Goal: Contribute content: Add original content to the website for others to see

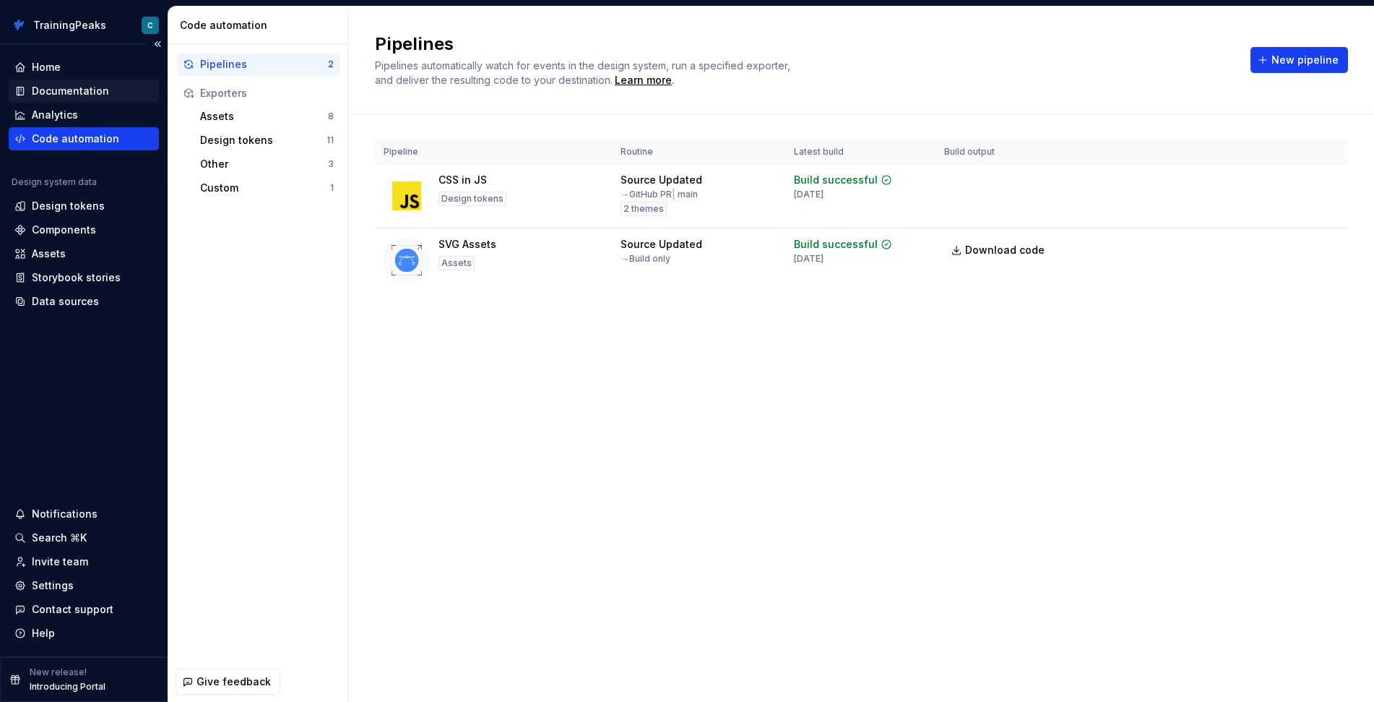
click at [75, 93] on div "Documentation" at bounding box center [70, 91] width 77 height 14
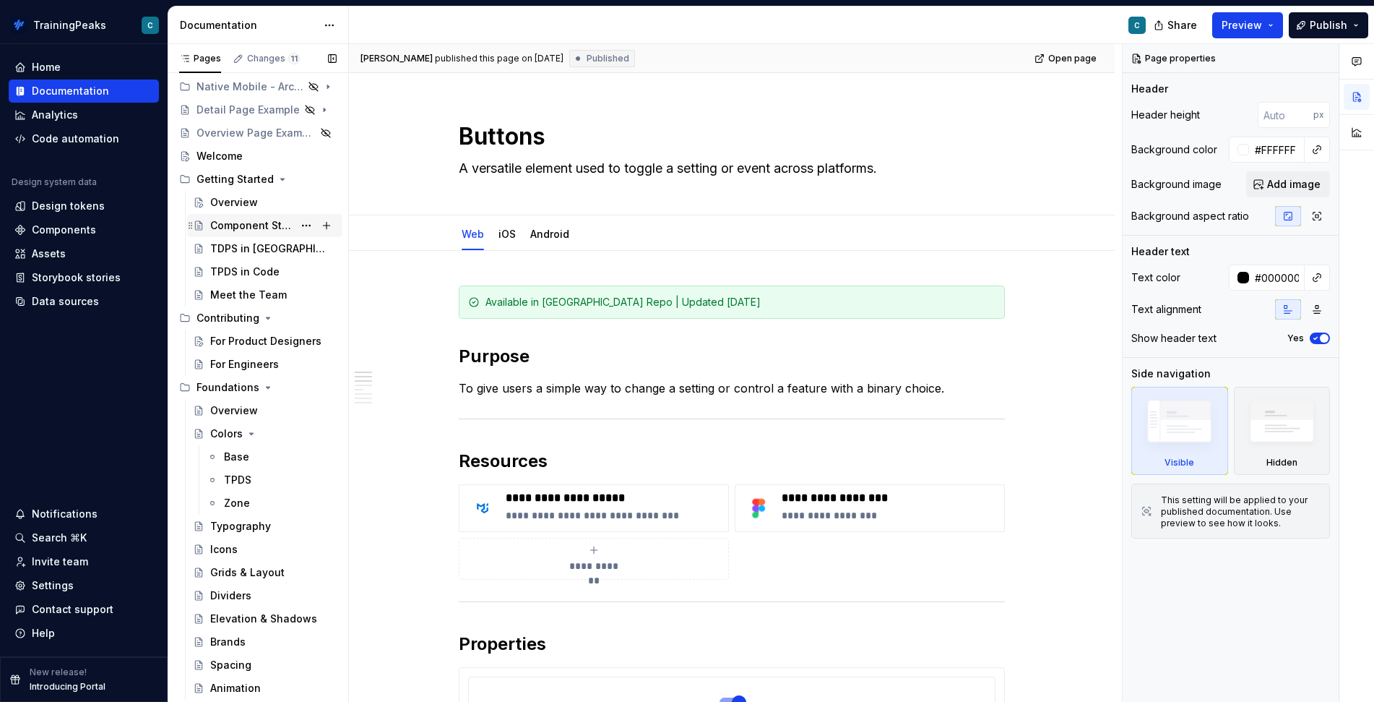
scroll to position [119, 0]
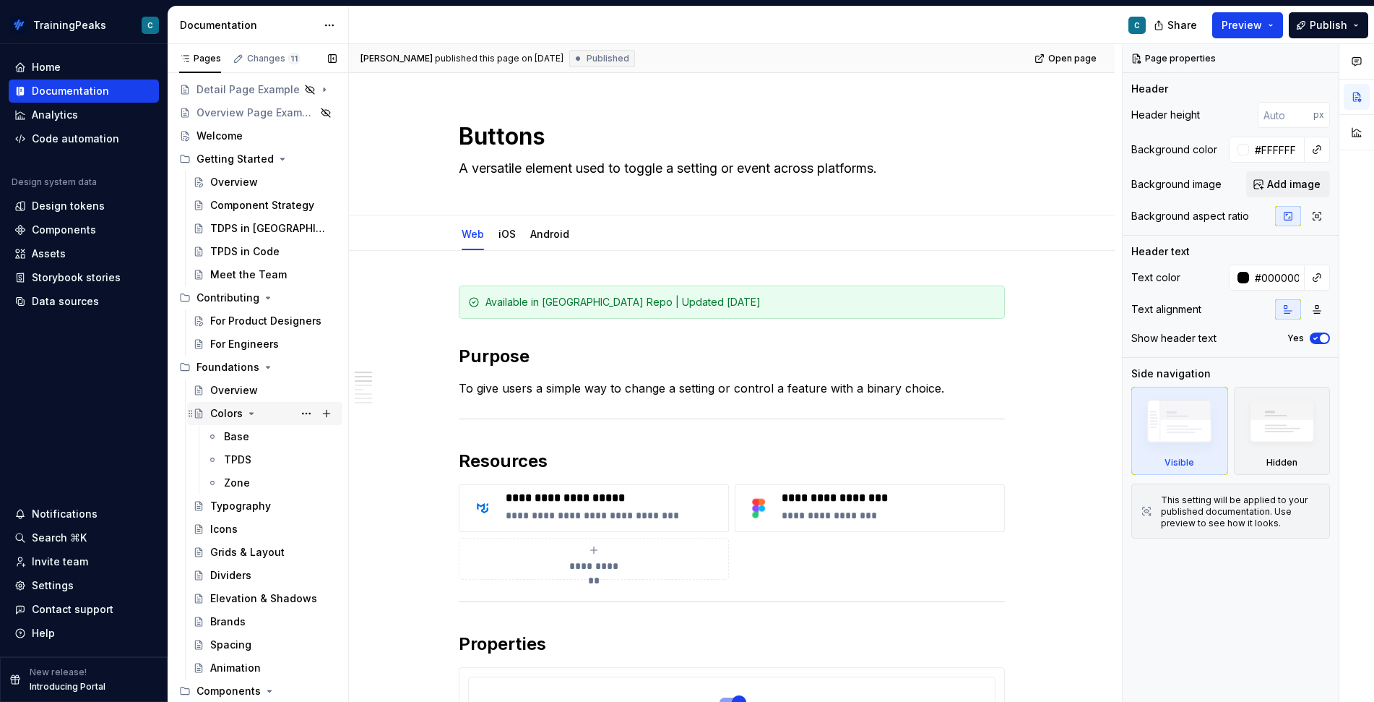
click at [223, 418] on div "Colors" at bounding box center [226, 413] width 33 height 14
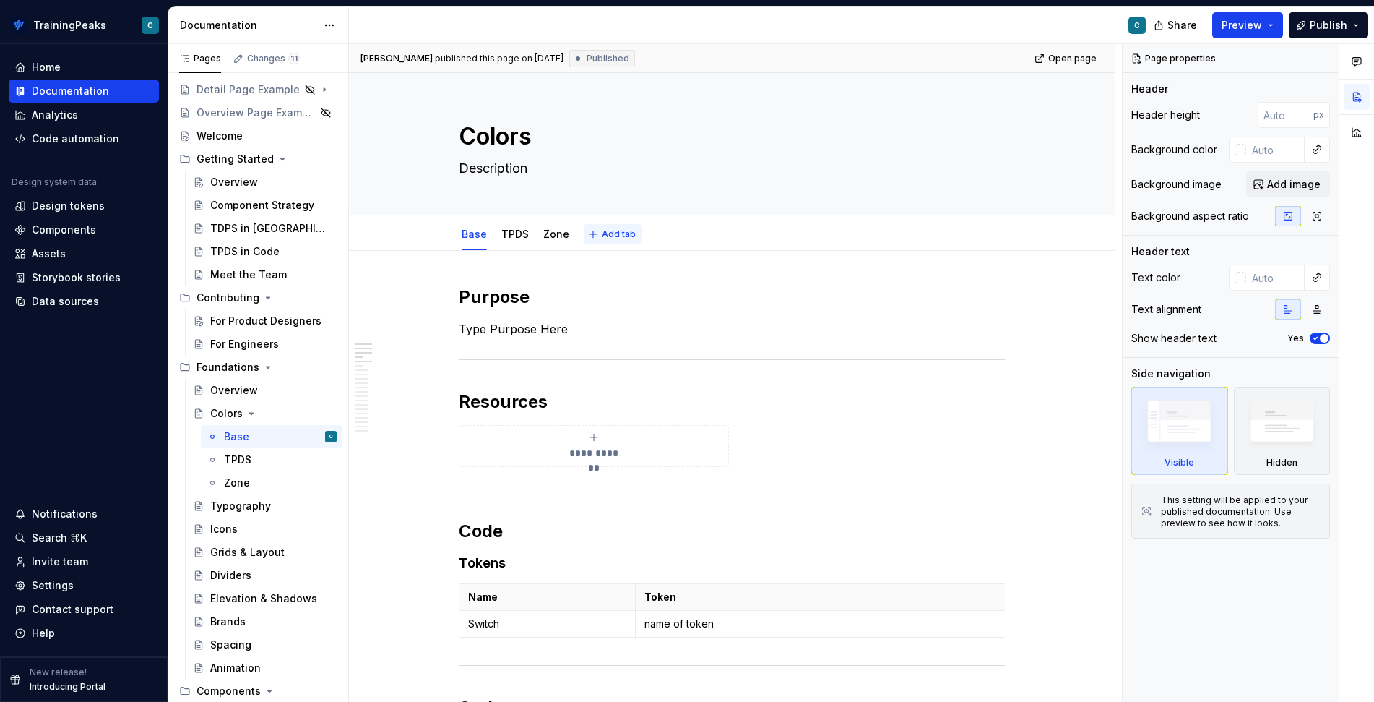
type textarea "*"
click at [624, 235] on span "Add tab" at bounding box center [619, 234] width 34 height 12
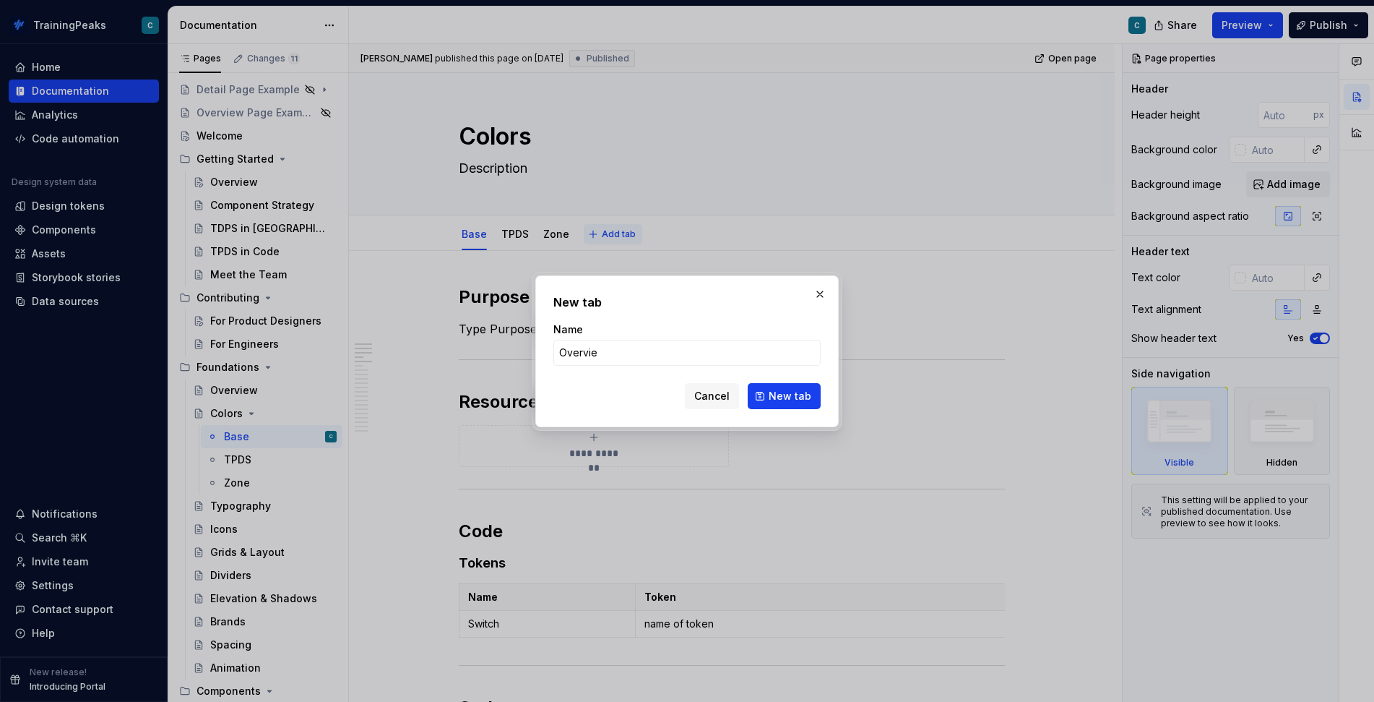
type input "Overview"
click at [785, 395] on button "New tab" at bounding box center [784, 396] width 73 height 26
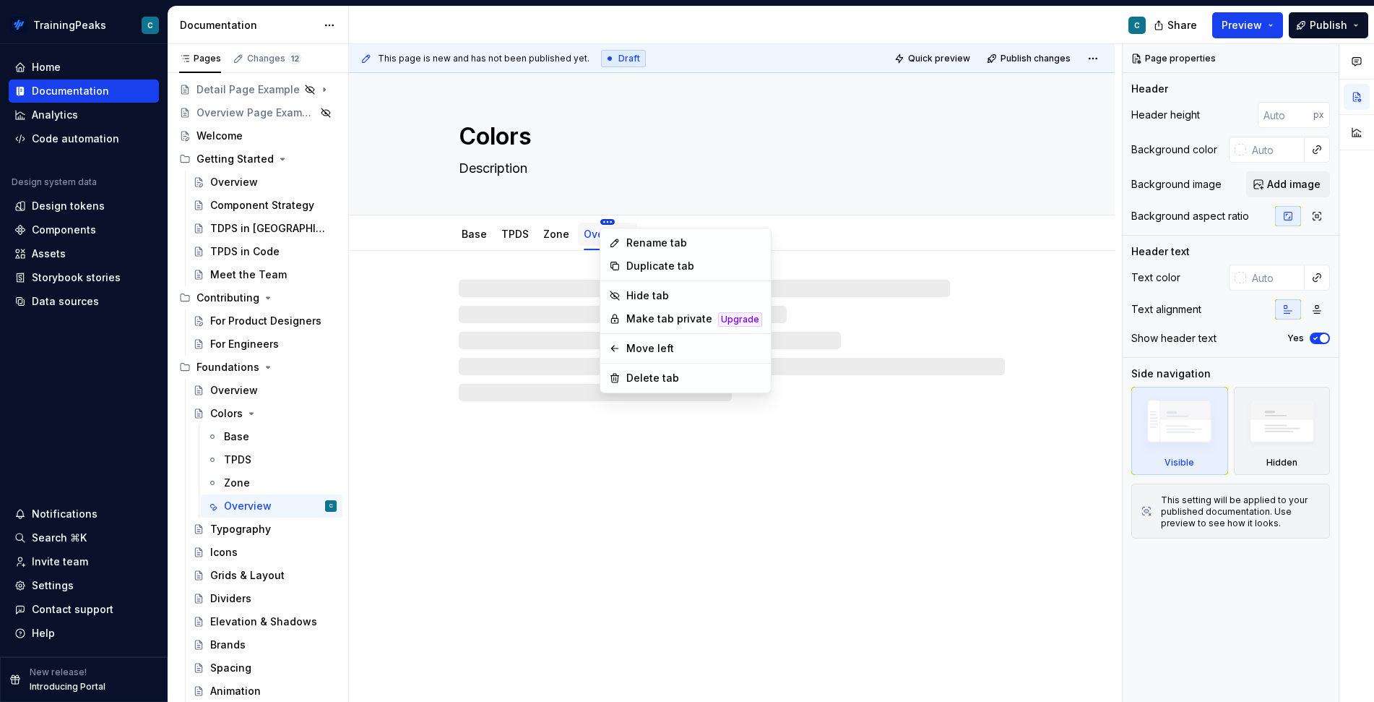
click at [520, 229] on html "TrainingPeaks C Home Documentation Analytics Code automation Design system data…" at bounding box center [687, 351] width 1374 height 702
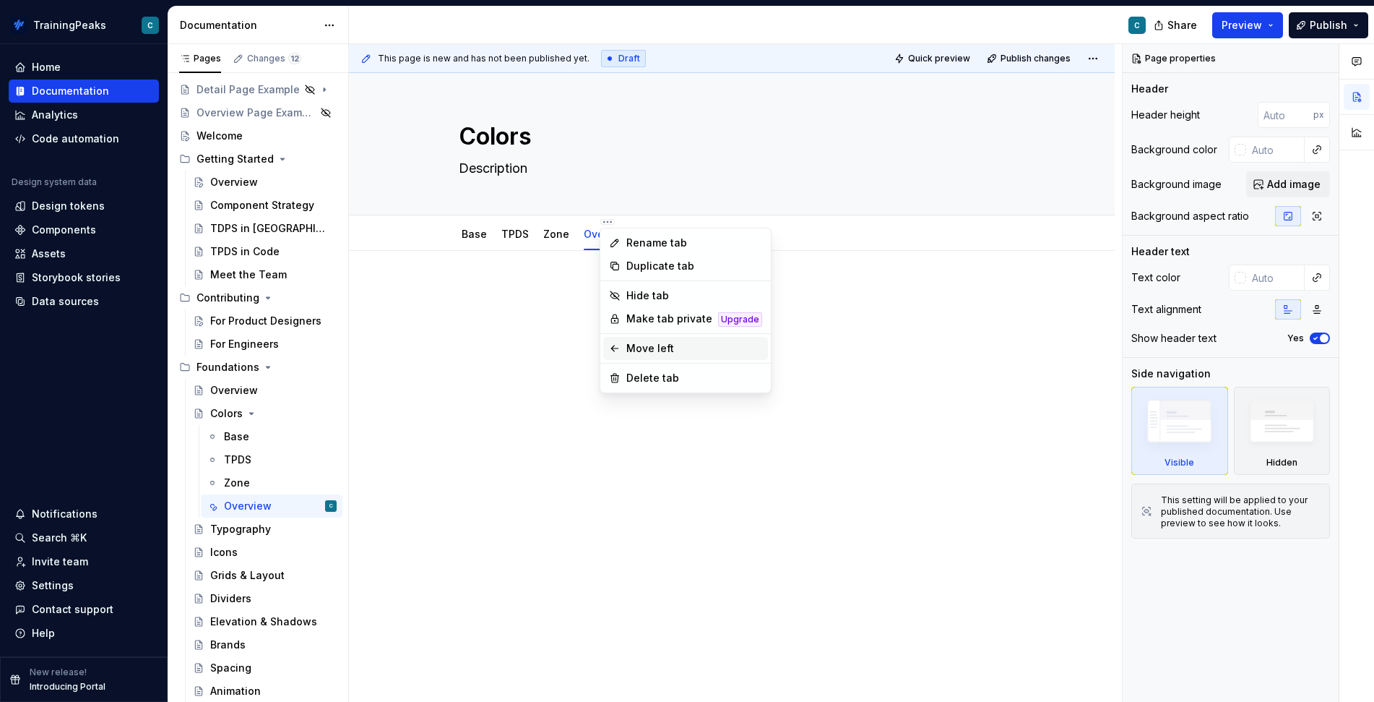
click at [634, 346] on div "Move left" at bounding box center [694, 348] width 136 height 14
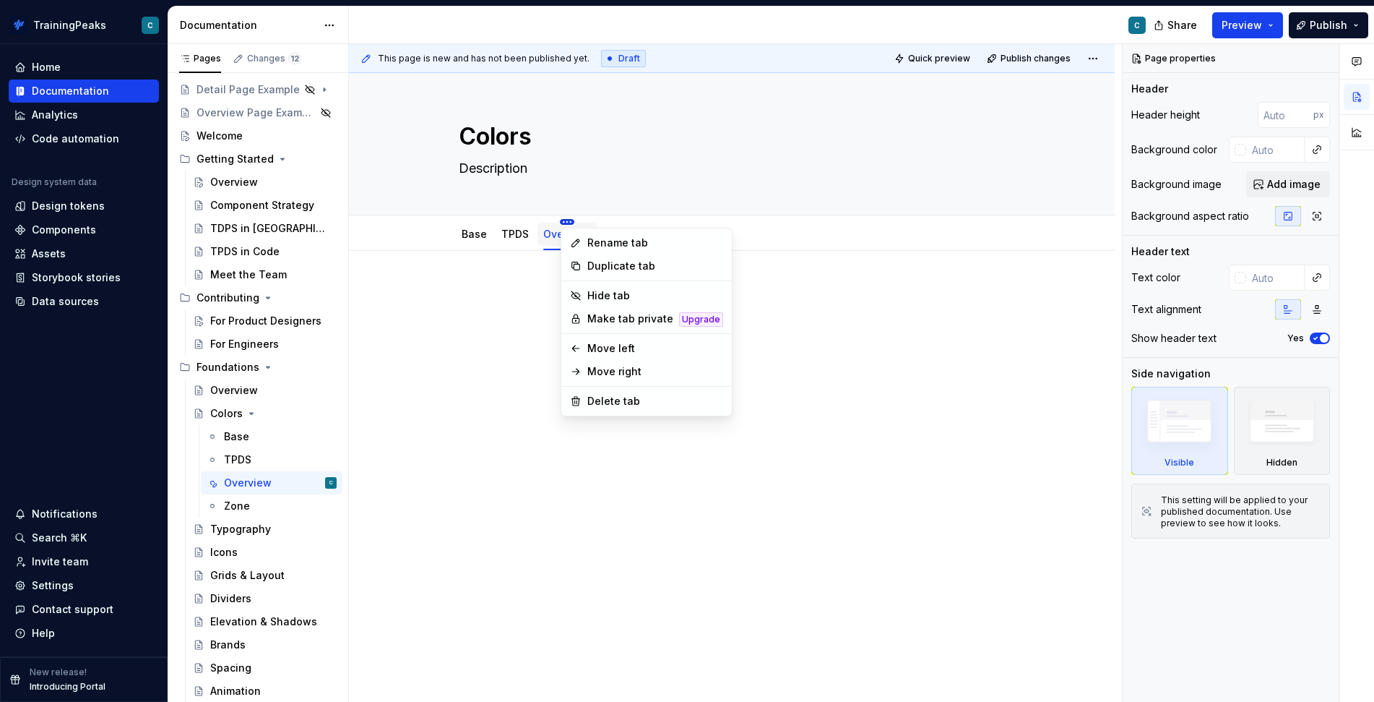
click at [568, 222] on html "TrainingPeaks C Home Documentation Analytics Code automation Design system data…" at bounding box center [687, 351] width 1374 height 702
click at [628, 349] on div "Move left" at bounding box center [655, 348] width 136 height 14
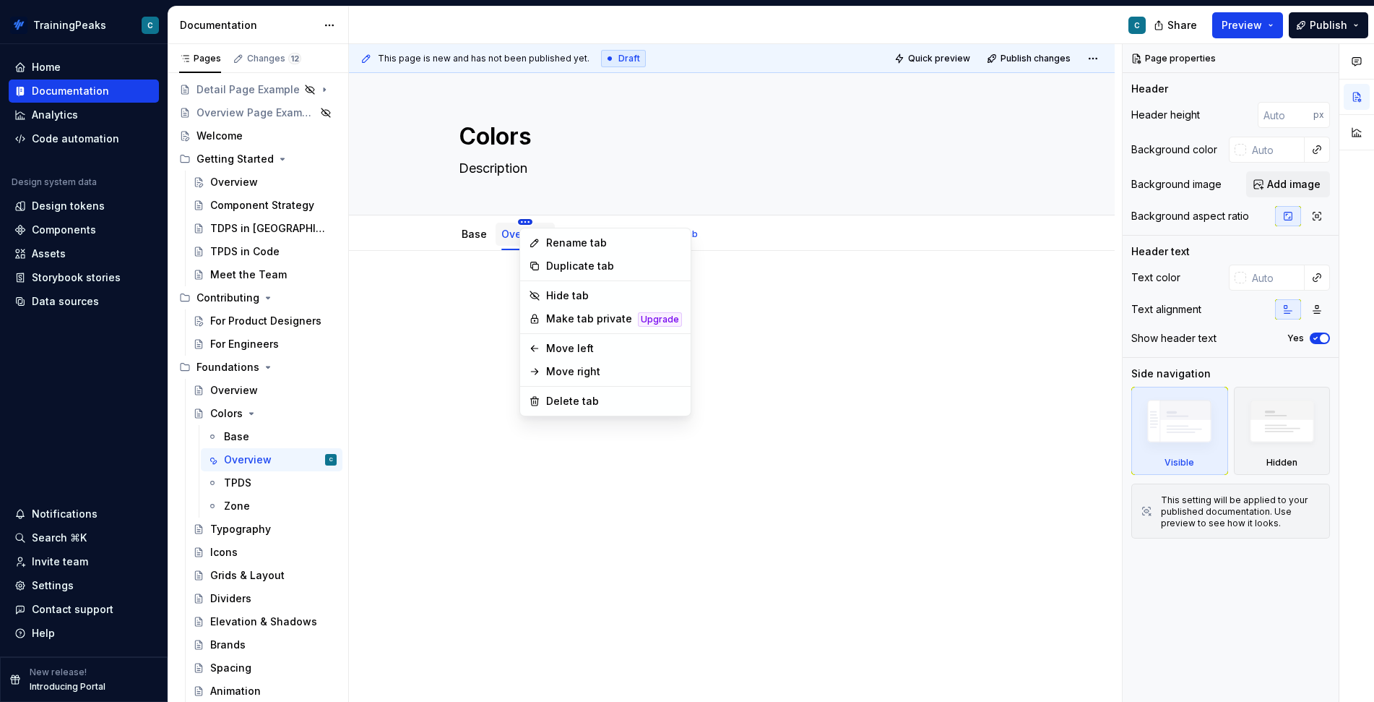
click at [528, 221] on html "TrainingPeaks C Home Documentation Analytics Code automation Design system data…" at bounding box center [687, 351] width 1374 height 702
click at [583, 352] on div "Move left" at bounding box center [614, 348] width 136 height 14
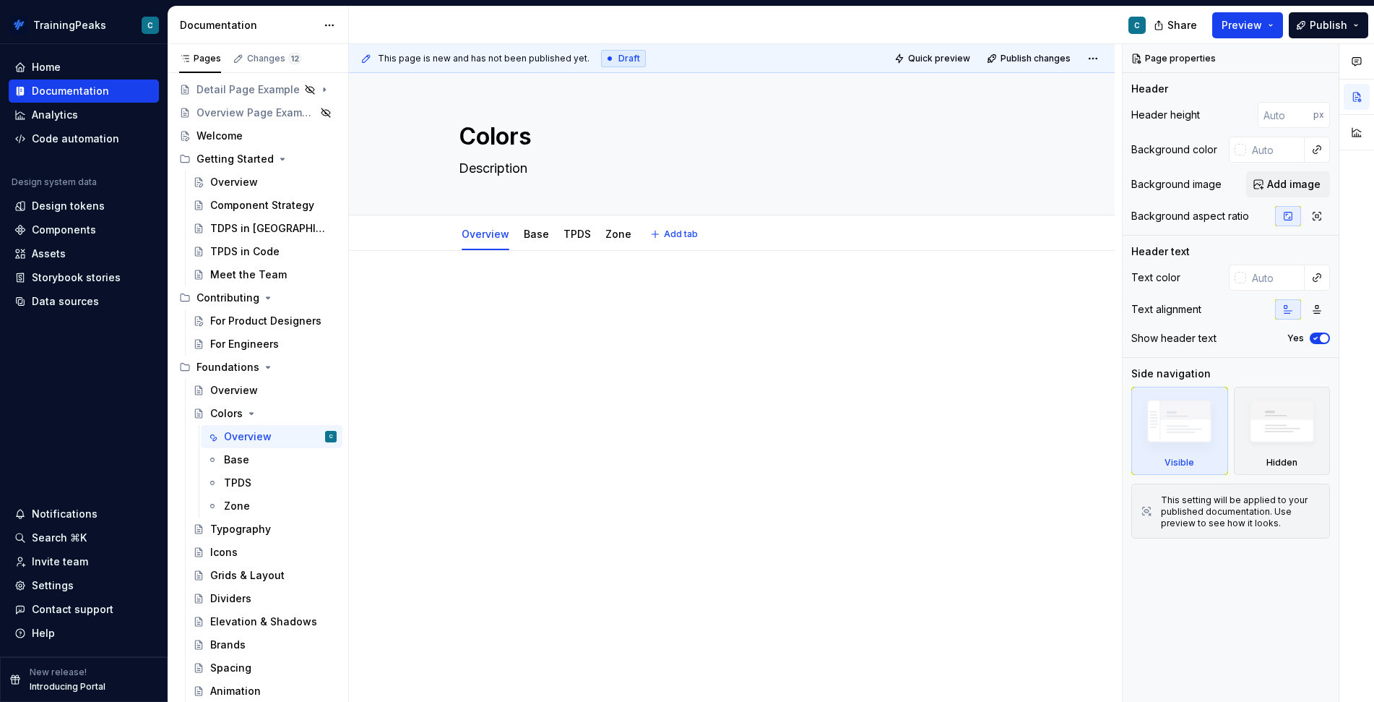
click at [514, 329] on div at bounding box center [732, 312] width 546 height 55
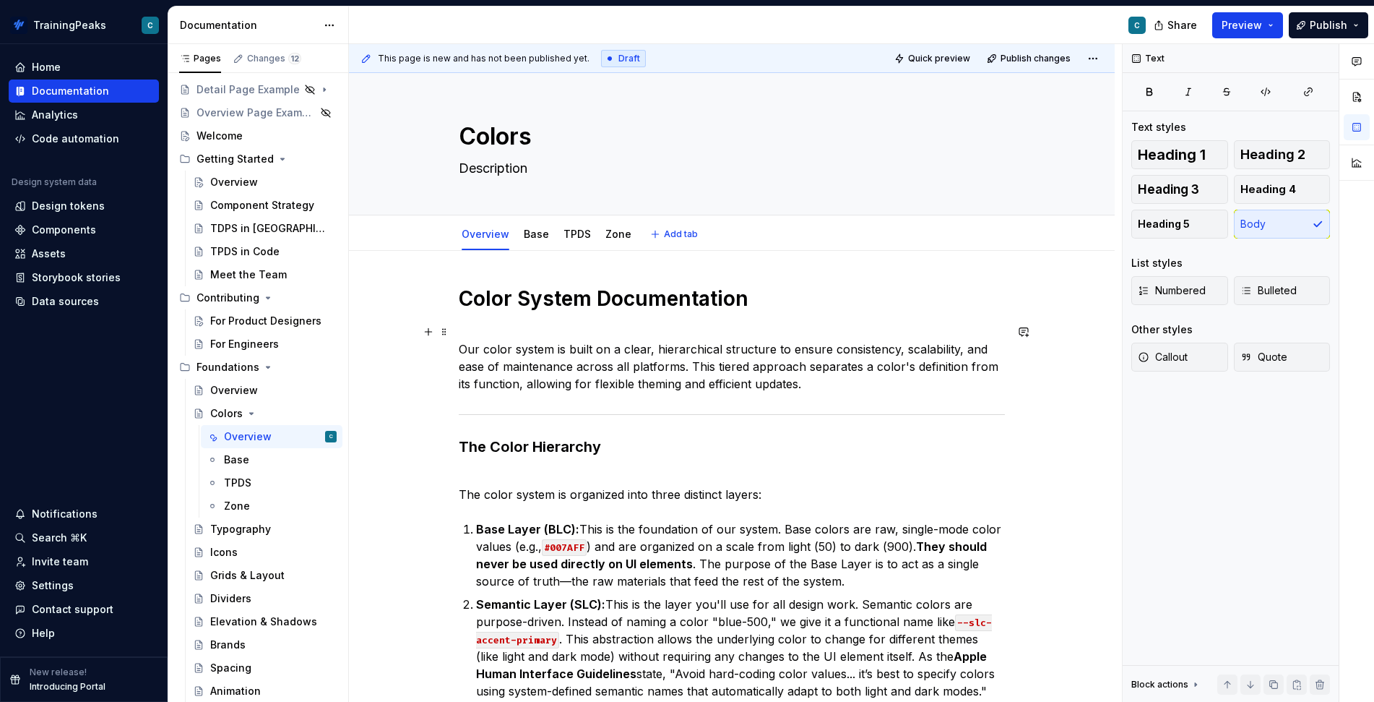
click at [548, 351] on p "Our color system is built on a clear, hierarchical structure to ensure consiste…" at bounding box center [732, 357] width 546 height 69
click at [534, 296] on h1 "Color System Documentation" at bounding box center [732, 298] width 546 height 26
type textarea "*"
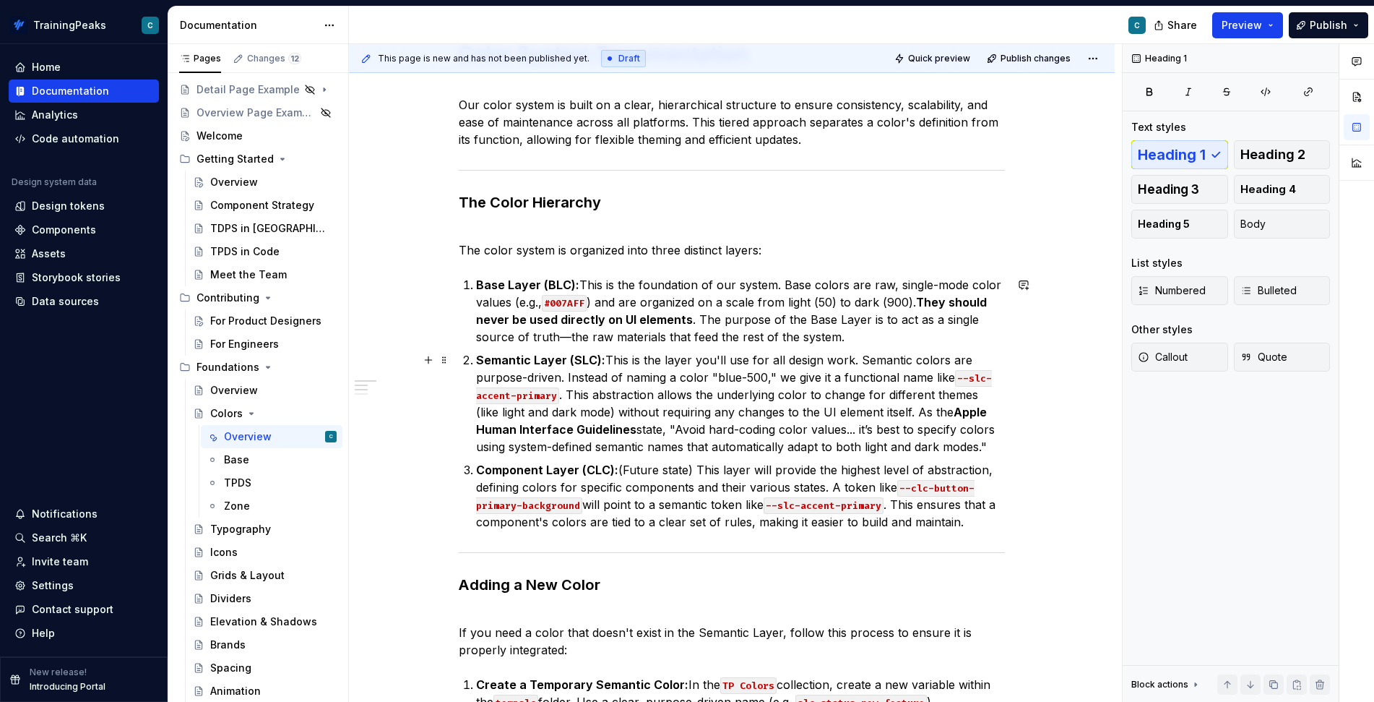
scroll to position [249, 0]
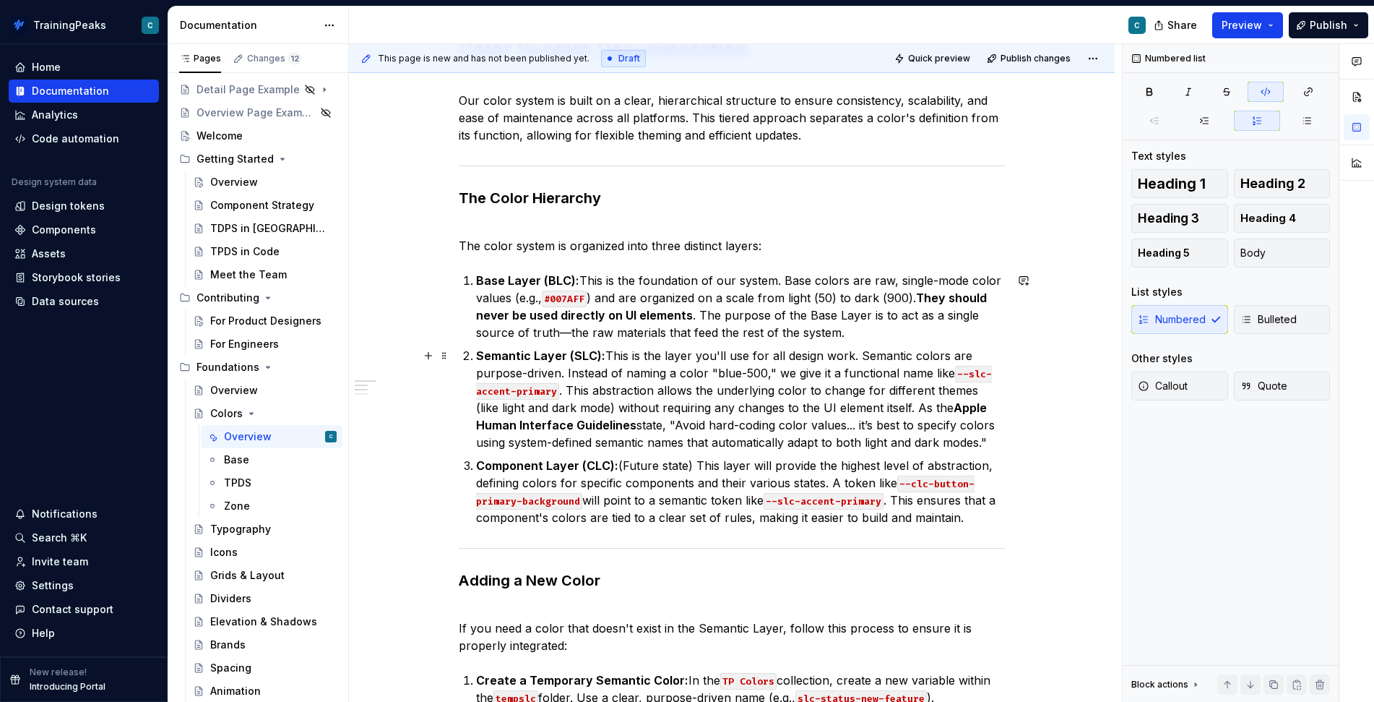
click at [970, 372] on code "--slc-accent-primary" at bounding box center [734, 383] width 516 height 34
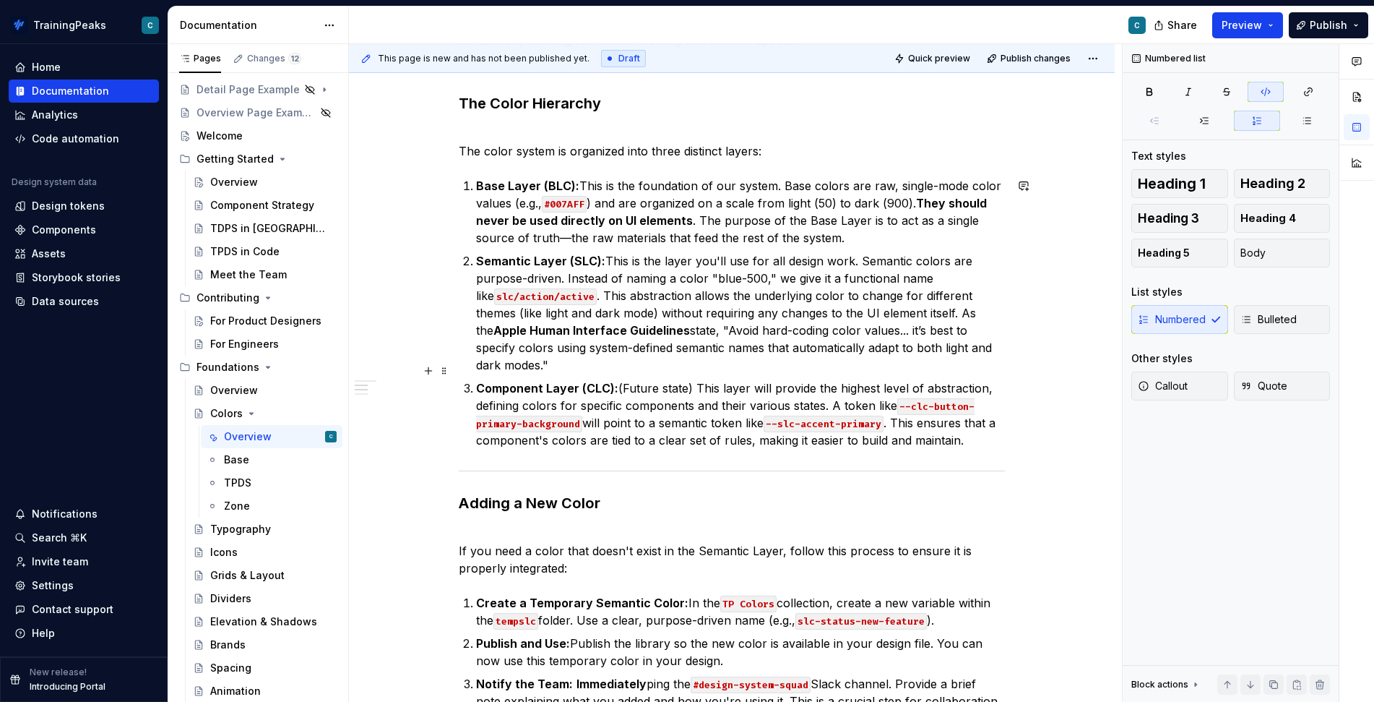
scroll to position [347, 0]
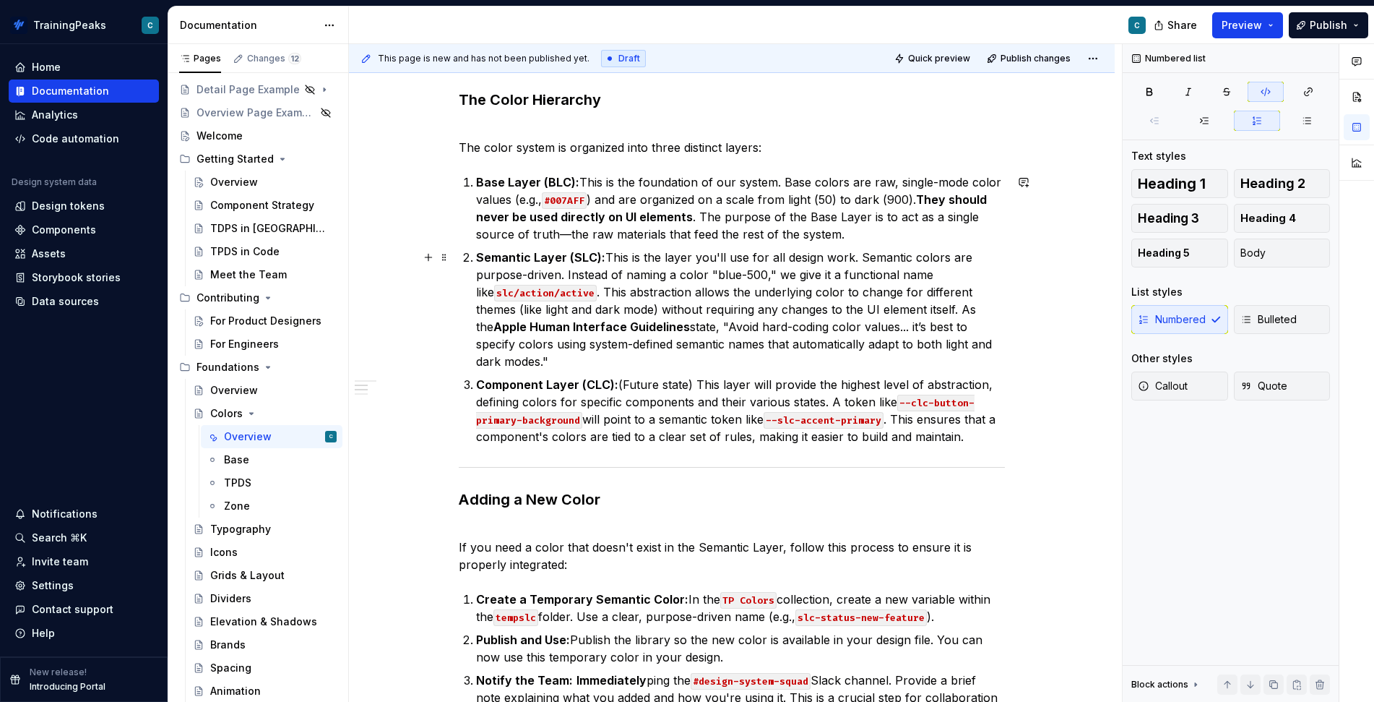
click at [523, 293] on code "slc/action/active" at bounding box center [545, 293] width 103 height 17
click at [573, 203] on code "#007AFF" at bounding box center [564, 200] width 45 height 17
click at [785, 412] on code "--slc-accent-primary" at bounding box center [824, 420] width 120 height 17
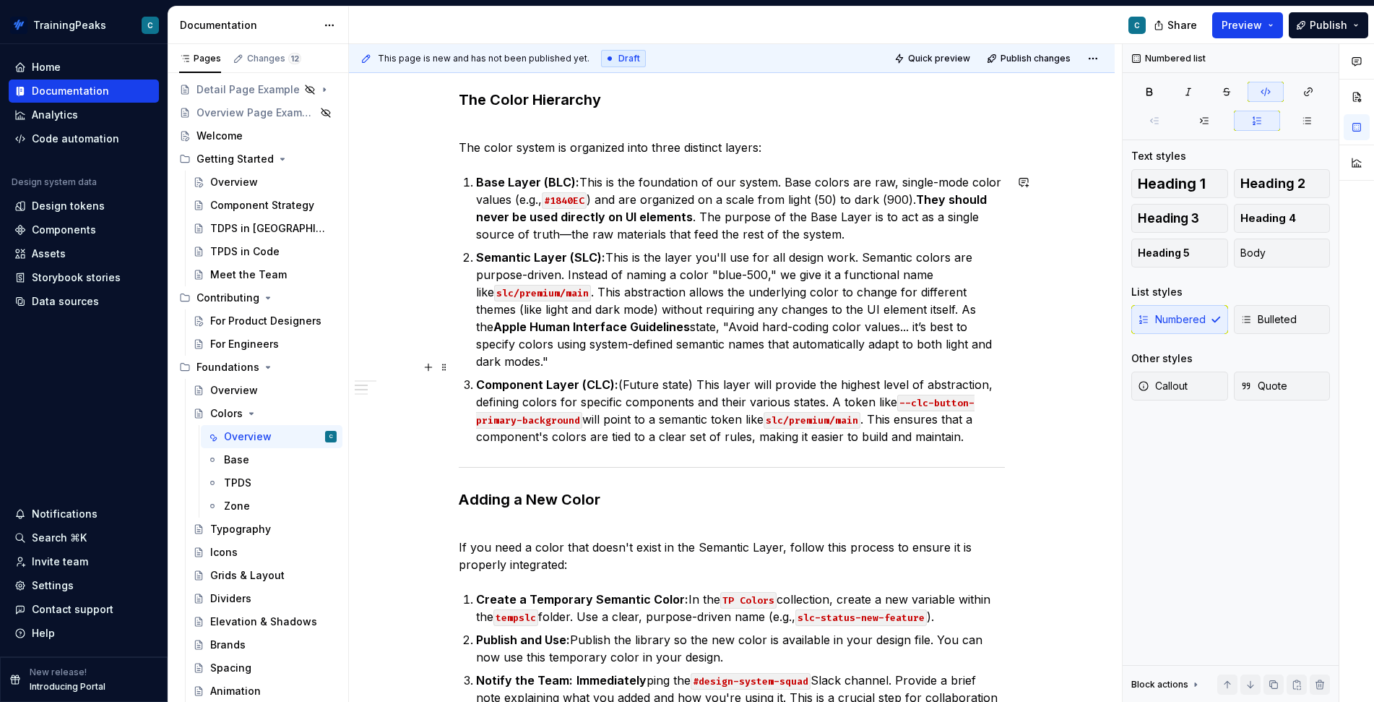
click at [915, 394] on code "--clc-button-primary-background" at bounding box center [725, 411] width 499 height 34
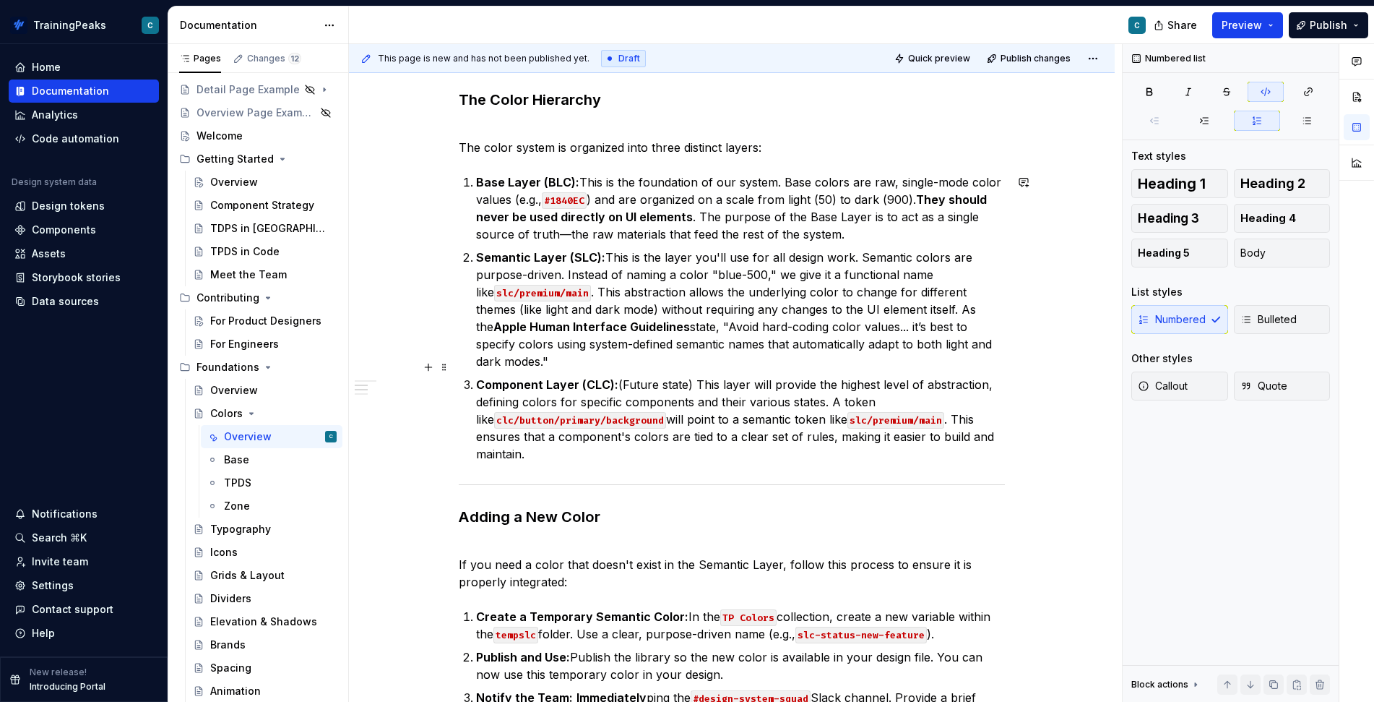
click at [778, 407] on p "Component Layer (CLC): (Future state) This layer will provide the highest level…" at bounding box center [740, 419] width 529 height 87
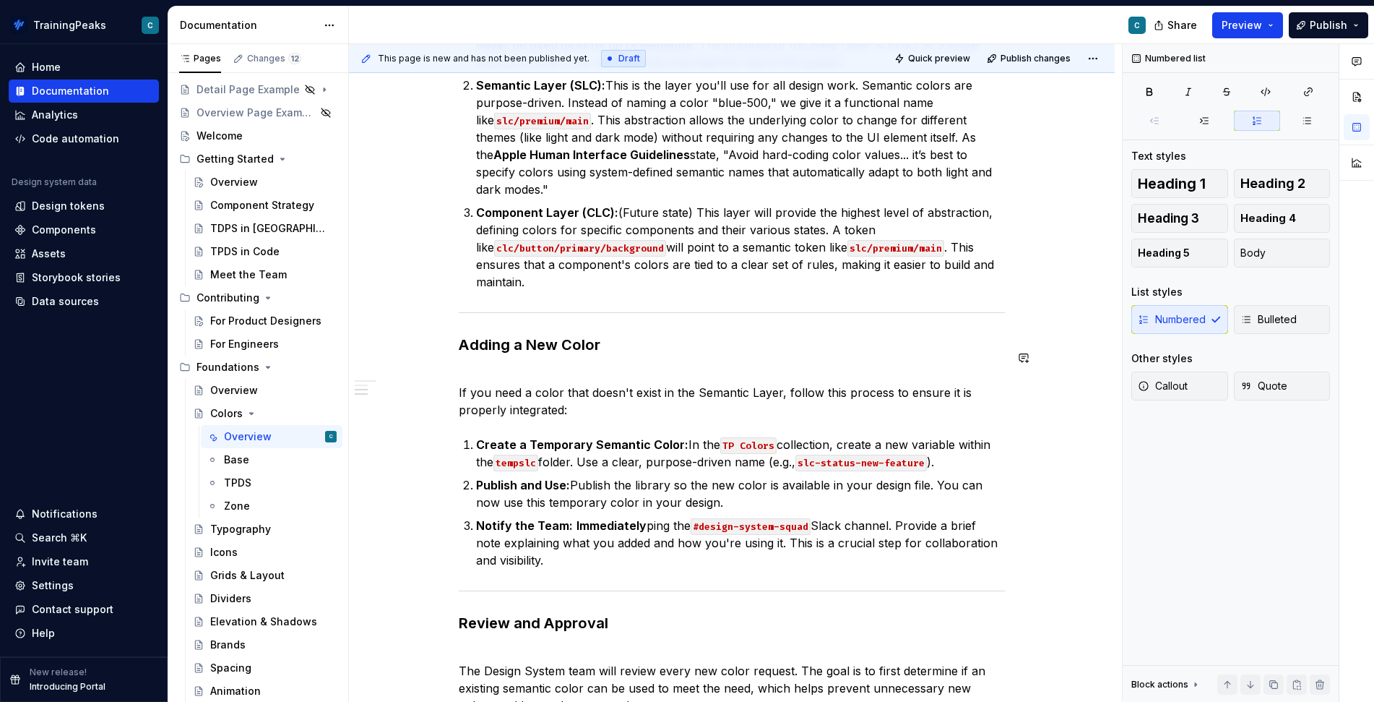
scroll to position [522, 0]
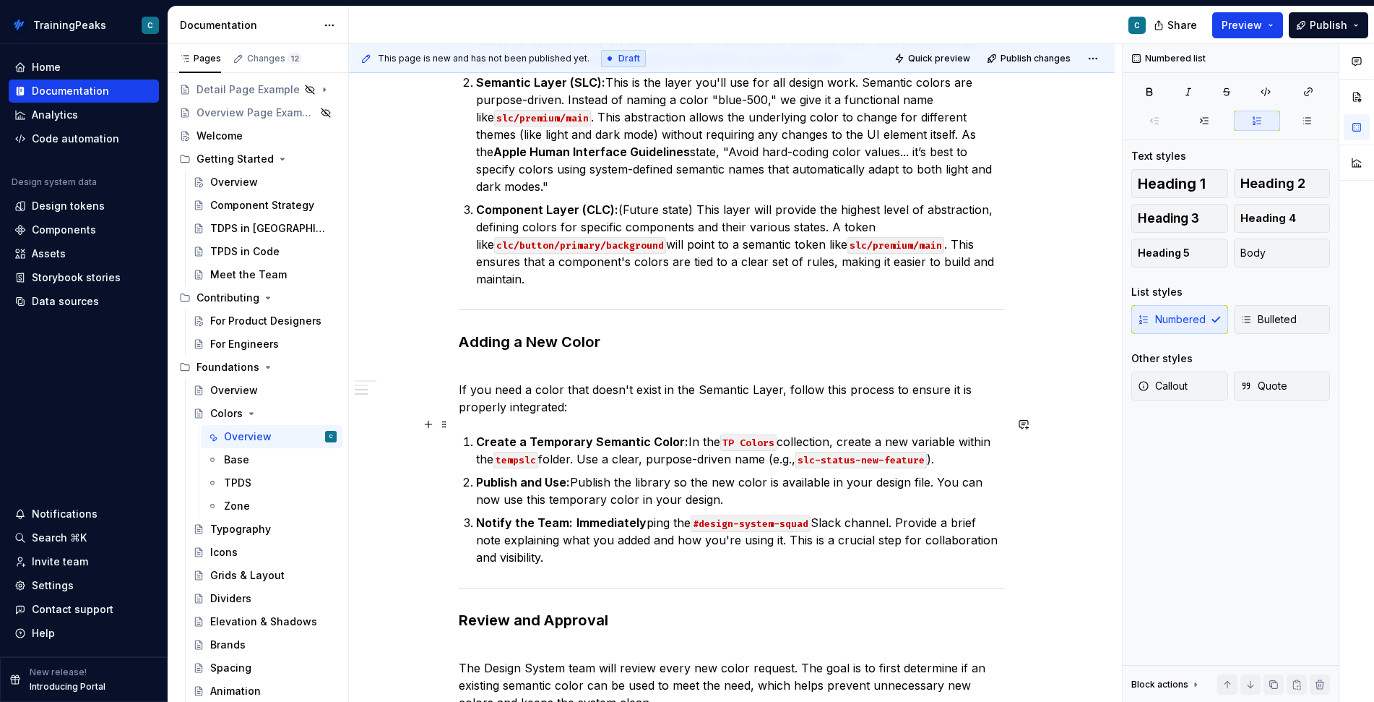
click at [546, 441] on p "Create a Temporary Semantic Color: In the TP Colors collection, create a new va…" at bounding box center [740, 450] width 529 height 35
click at [624, 445] on p "Create a Temporary Semantic Color: In the TP Colors collection, create a new va…" at bounding box center [740, 450] width 529 height 35
click at [833, 452] on code "slc-status-new-feature" at bounding box center [860, 460] width 131 height 17
click at [810, 452] on code "slc/status-new-feature" at bounding box center [860, 460] width 131 height 17
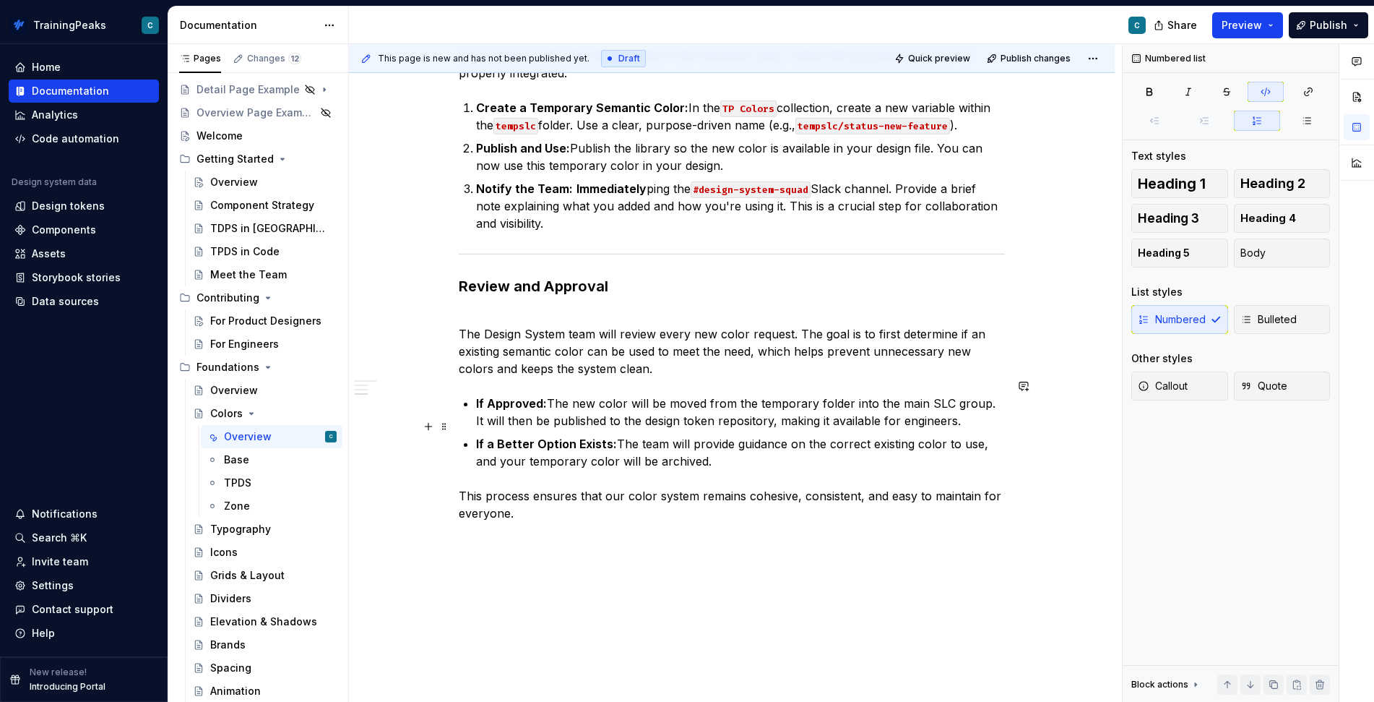
scroll to position [860, 0]
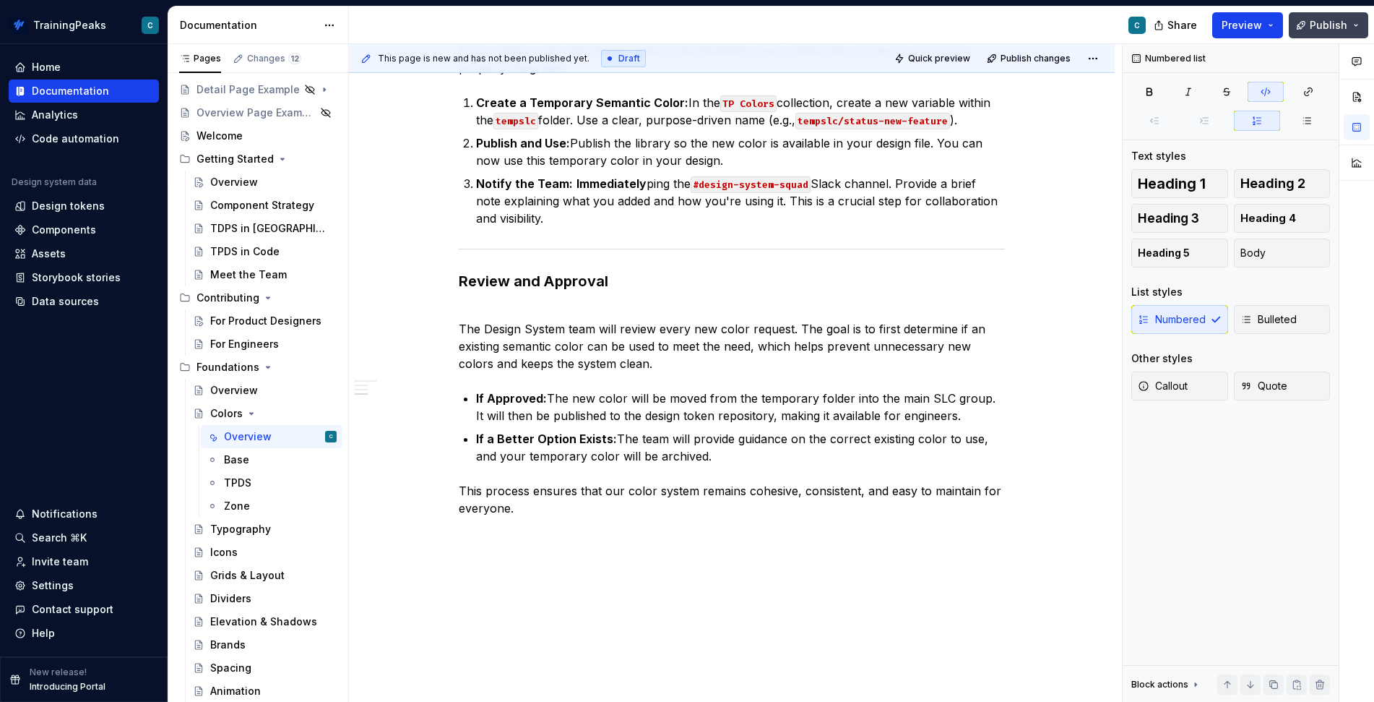
click at [1332, 21] on span "Publish" at bounding box center [1329, 25] width 38 height 14
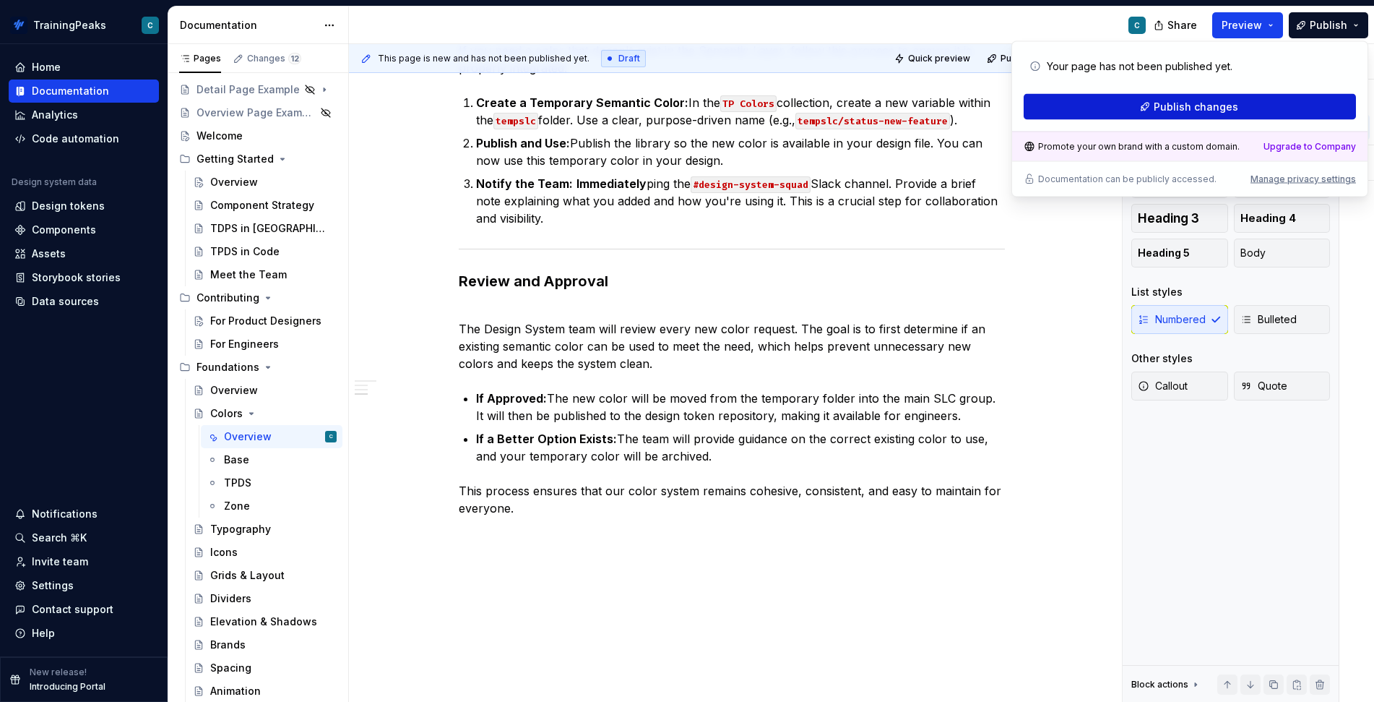
click at [1183, 111] on span "Publish changes" at bounding box center [1196, 107] width 85 height 14
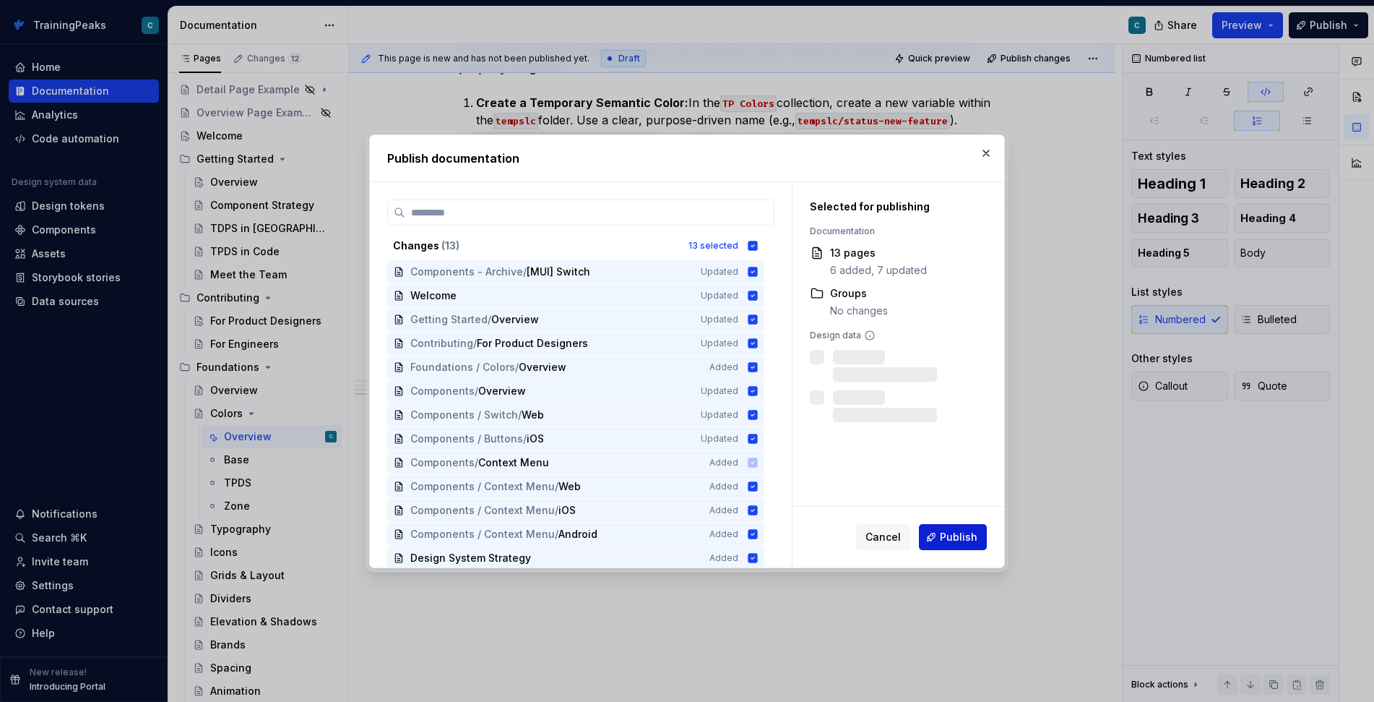
click at [955, 532] on span "Publish" at bounding box center [959, 537] width 38 height 14
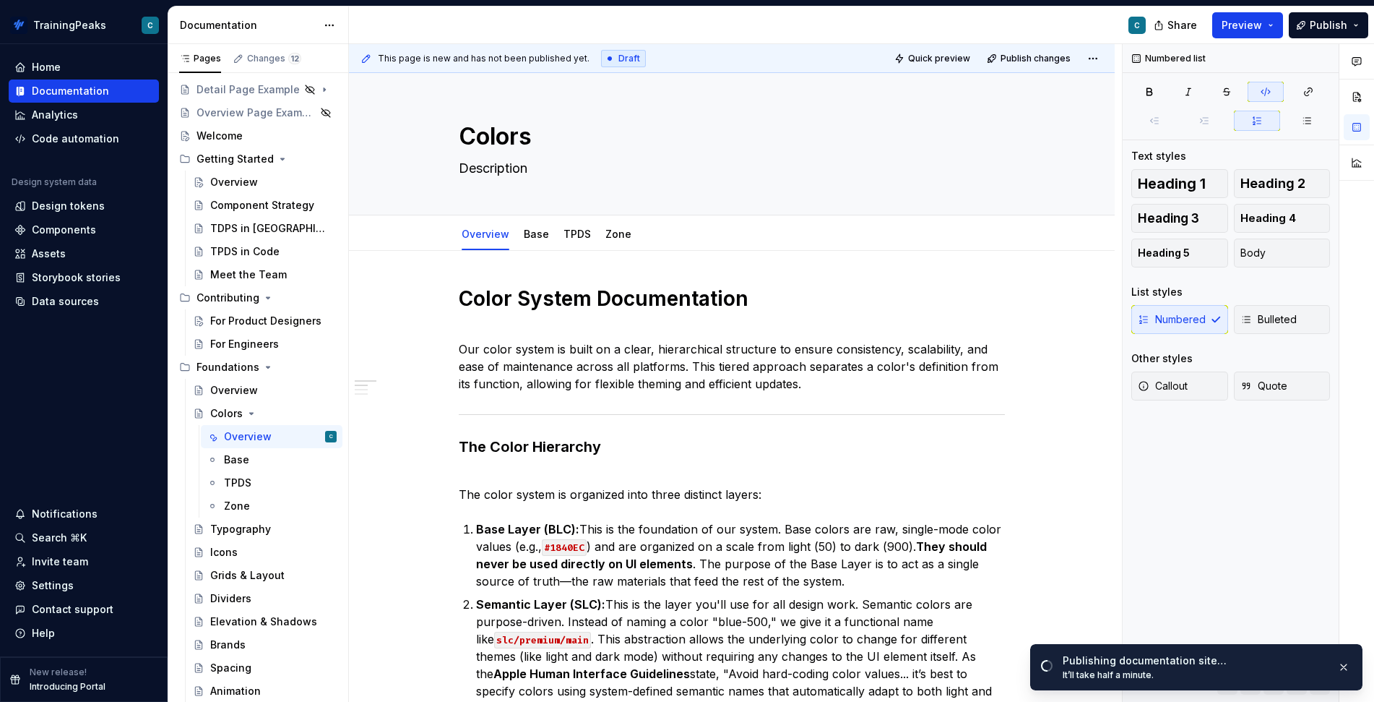
scroll to position [0, 0]
click at [538, 237] on link "Base" at bounding box center [536, 234] width 25 height 12
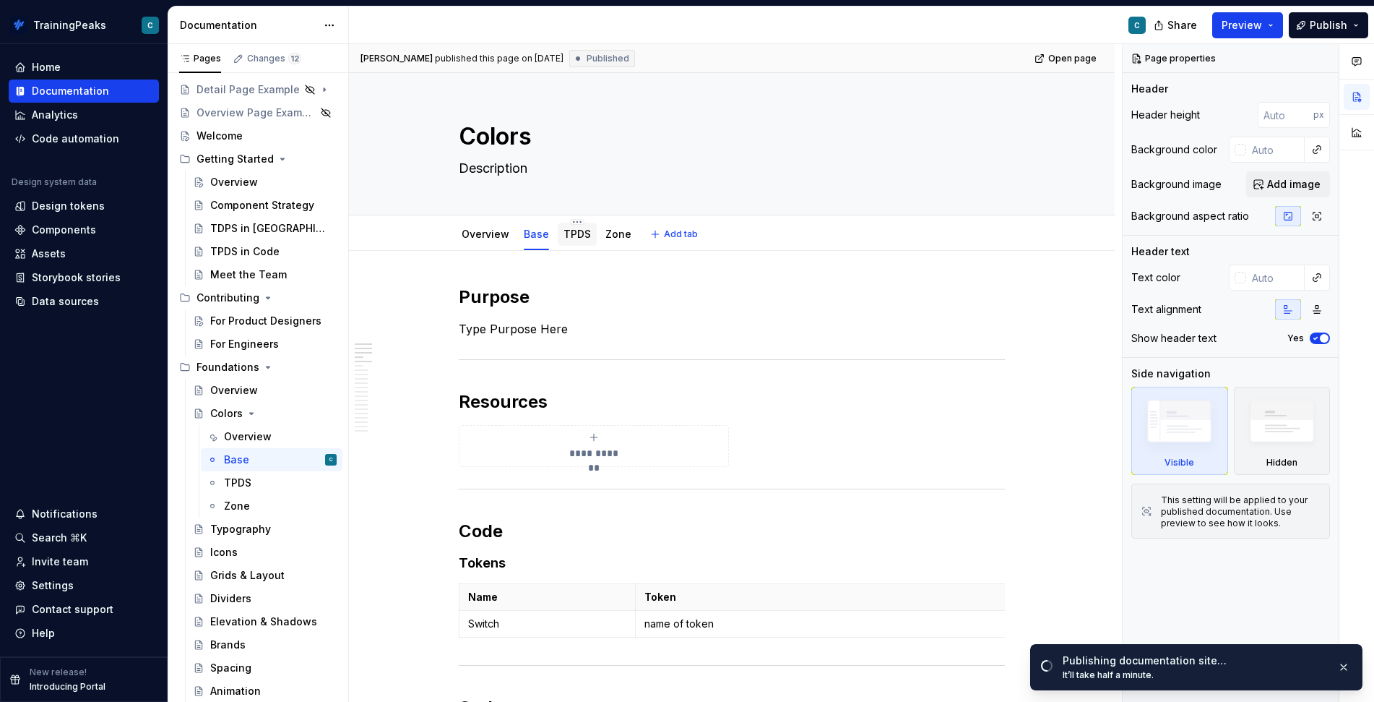
click at [578, 244] on div "TPDS" at bounding box center [577, 234] width 39 height 23
click at [499, 241] on div "Overview" at bounding box center [486, 234] width 48 height 14
click at [257, 436] on div "Overview" at bounding box center [248, 436] width 48 height 14
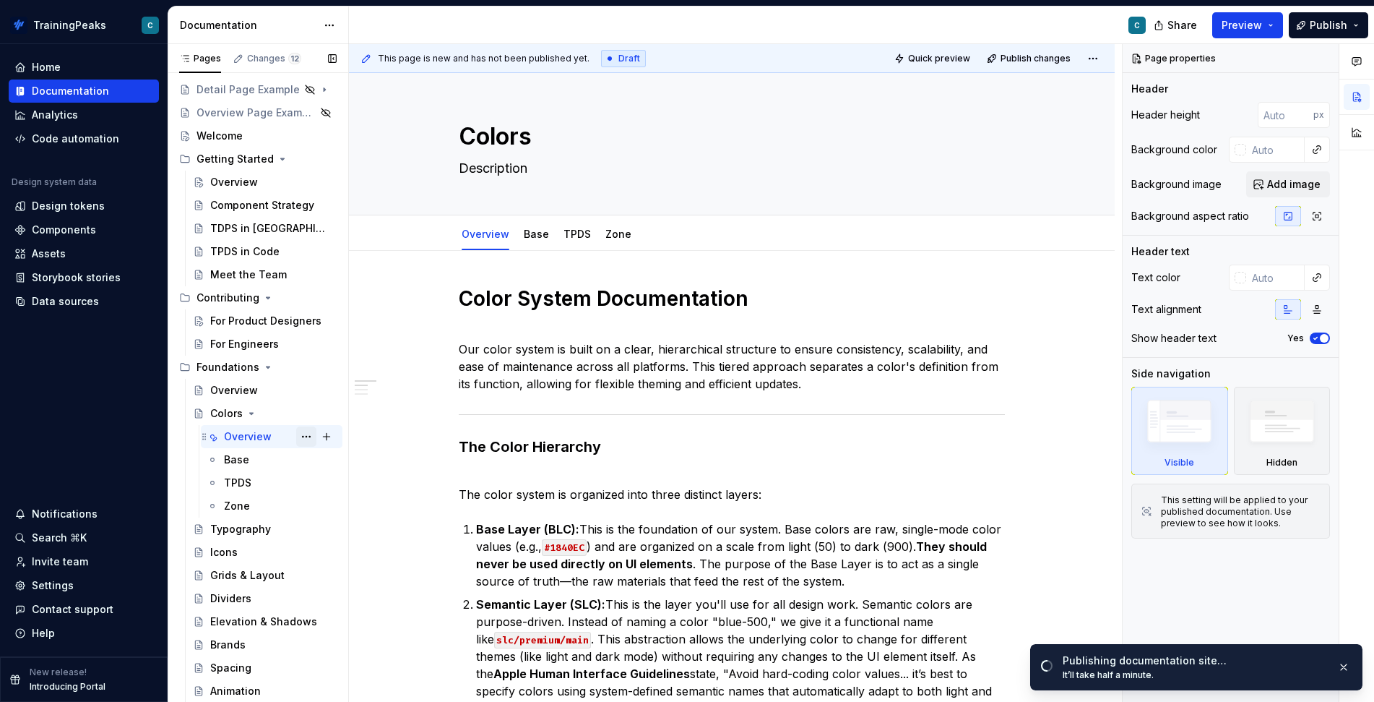
click at [304, 437] on button "Page tree" at bounding box center [306, 436] width 20 height 20
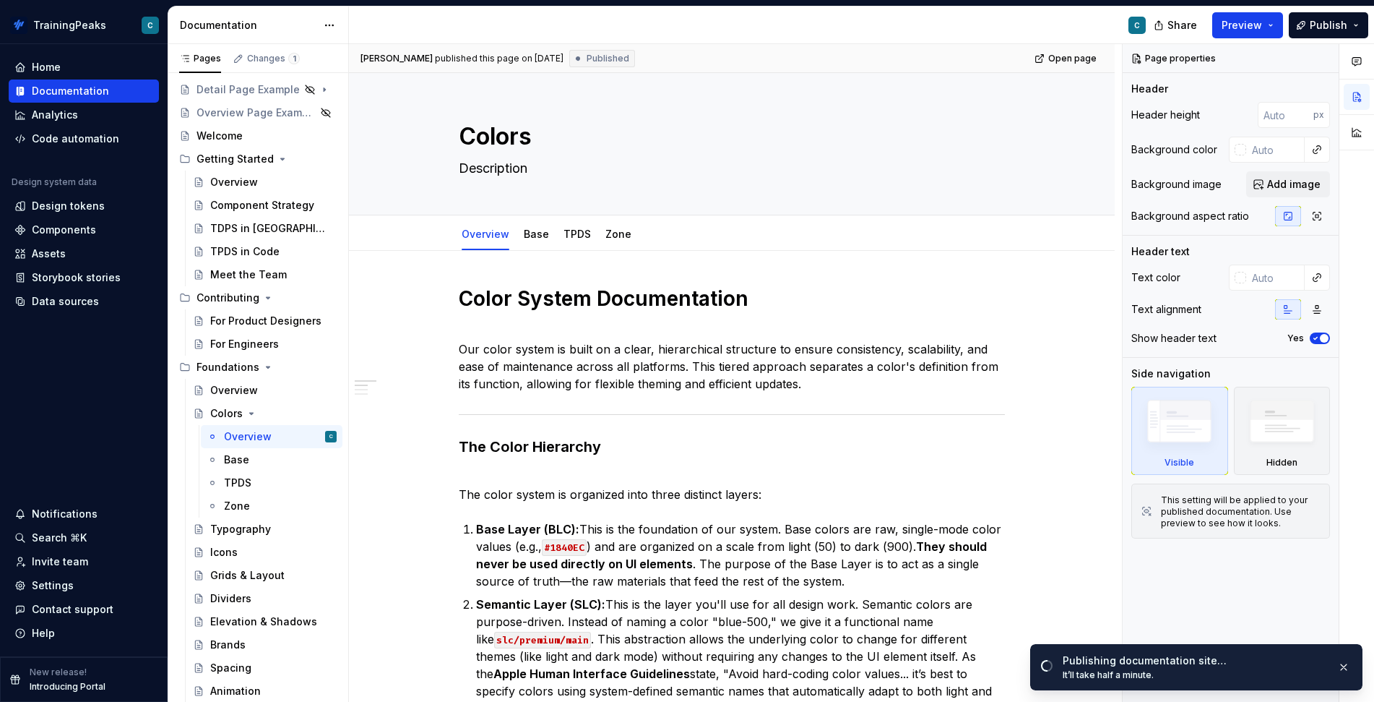
click at [410, 393] on html "TrainingPeaks C Home Documentation Analytics Code automation Design system data…" at bounding box center [687, 351] width 1374 height 702
type textarea "*"
click at [1288, 670] on span "Open page" at bounding box center [1298, 671] width 48 height 12
